Goal: Information Seeking & Learning: Learn about a topic

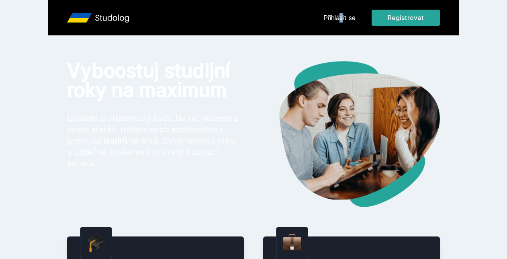
click at [341, 15] on div "Přihlásit se Registrovat" at bounding box center [382, 18] width 117 height 16
click at [341, 15] on link "Přihlásit se" at bounding box center [340, 18] width 32 height 10
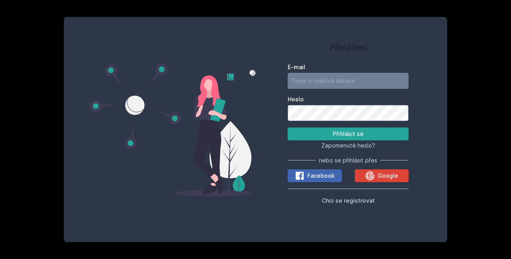
click at [324, 84] on input "E-mail" at bounding box center [348, 81] width 121 height 16
type input "[PERSON_NAME][EMAIL_ADDRESS][DOMAIN_NAME]"
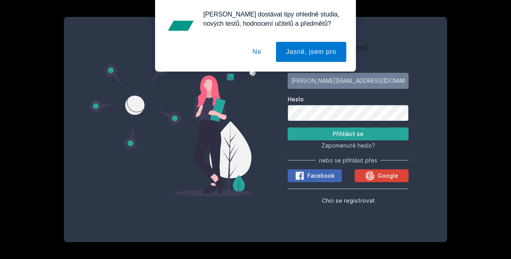
click at [288, 127] on button "Přihlásit se" at bounding box center [348, 133] width 121 height 13
click at [259, 46] on button "Ne" at bounding box center [257, 52] width 29 height 20
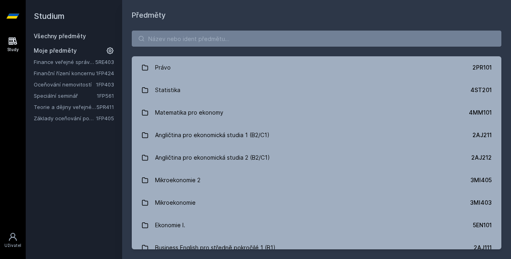
click at [66, 84] on link "Oceňování nemovitostí" at bounding box center [65, 84] width 62 height 8
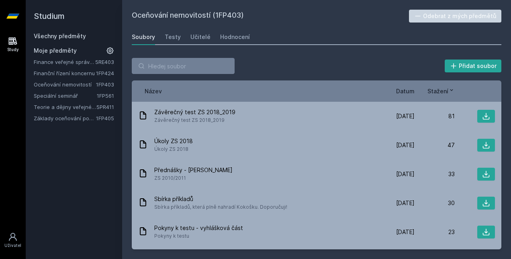
click at [59, 122] on link "Základy oceňování podniku" at bounding box center [65, 118] width 62 height 8
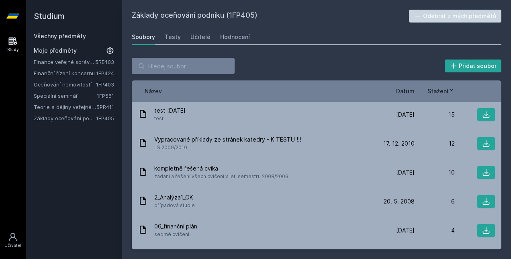
scroll to position [166, 0]
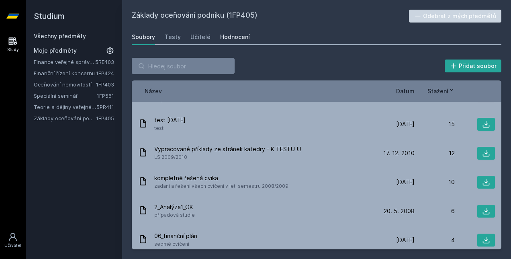
click at [234, 34] on div "Hodnocení" at bounding box center [235, 37] width 30 height 8
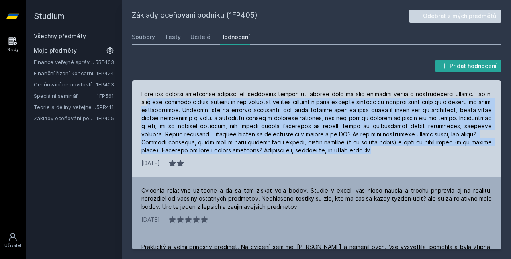
drag, startPoint x: 148, startPoint y: 103, endPoint x: 388, endPoint y: 148, distance: 244.2
click at [388, 148] on div at bounding box center [317, 122] width 351 height 64
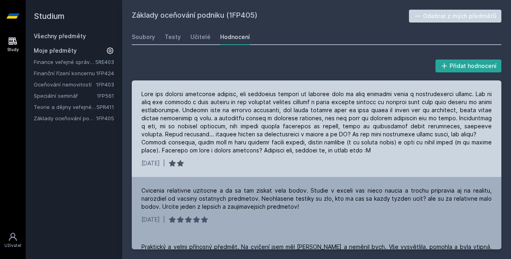
click at [292, 168] on div "[DATE] |" at bounding box center [317, 128] width 370 height 97
